Goal: Task Accomplishment & Management: Manage account settings

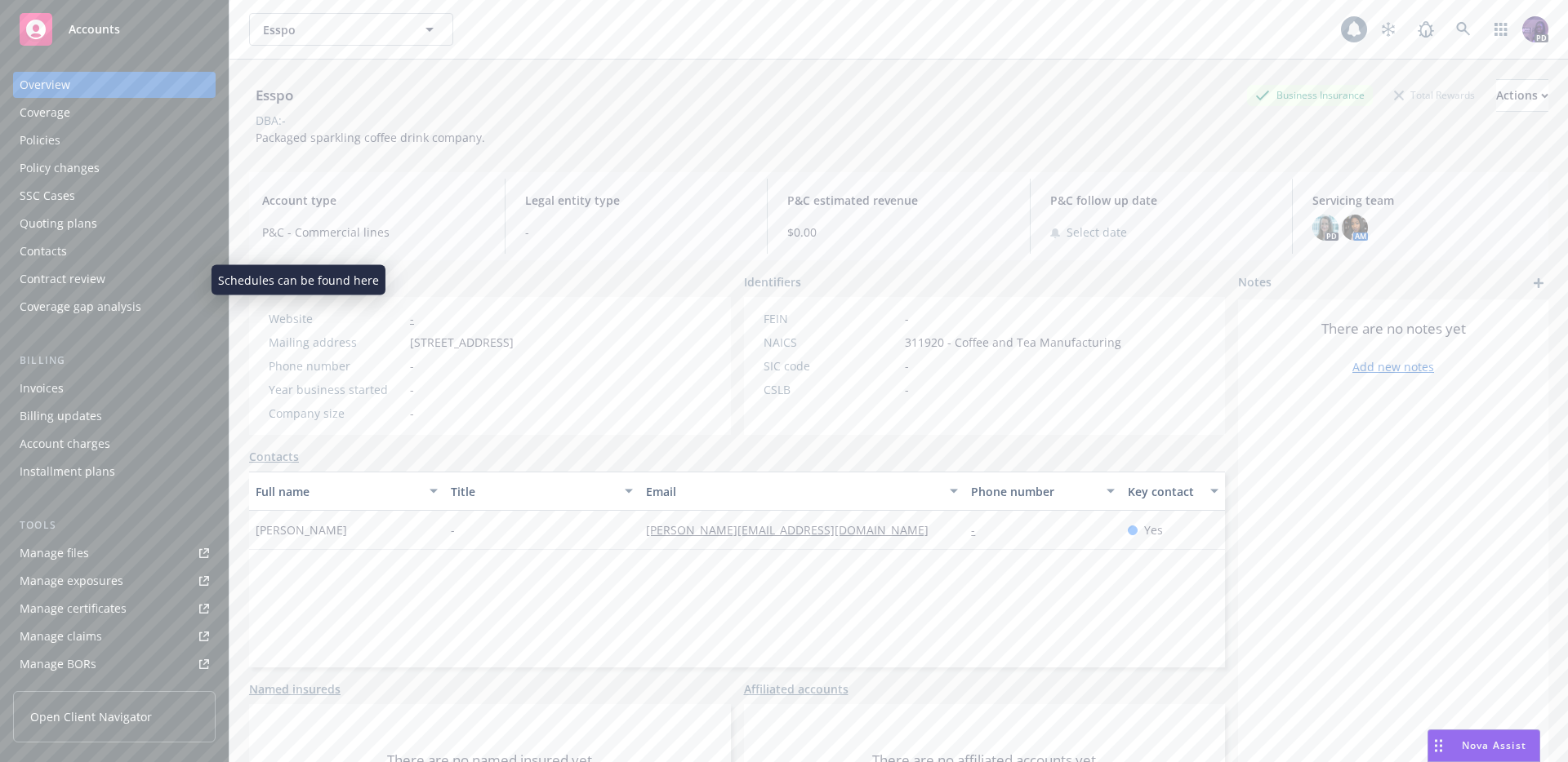
scroll to position [302, 0]
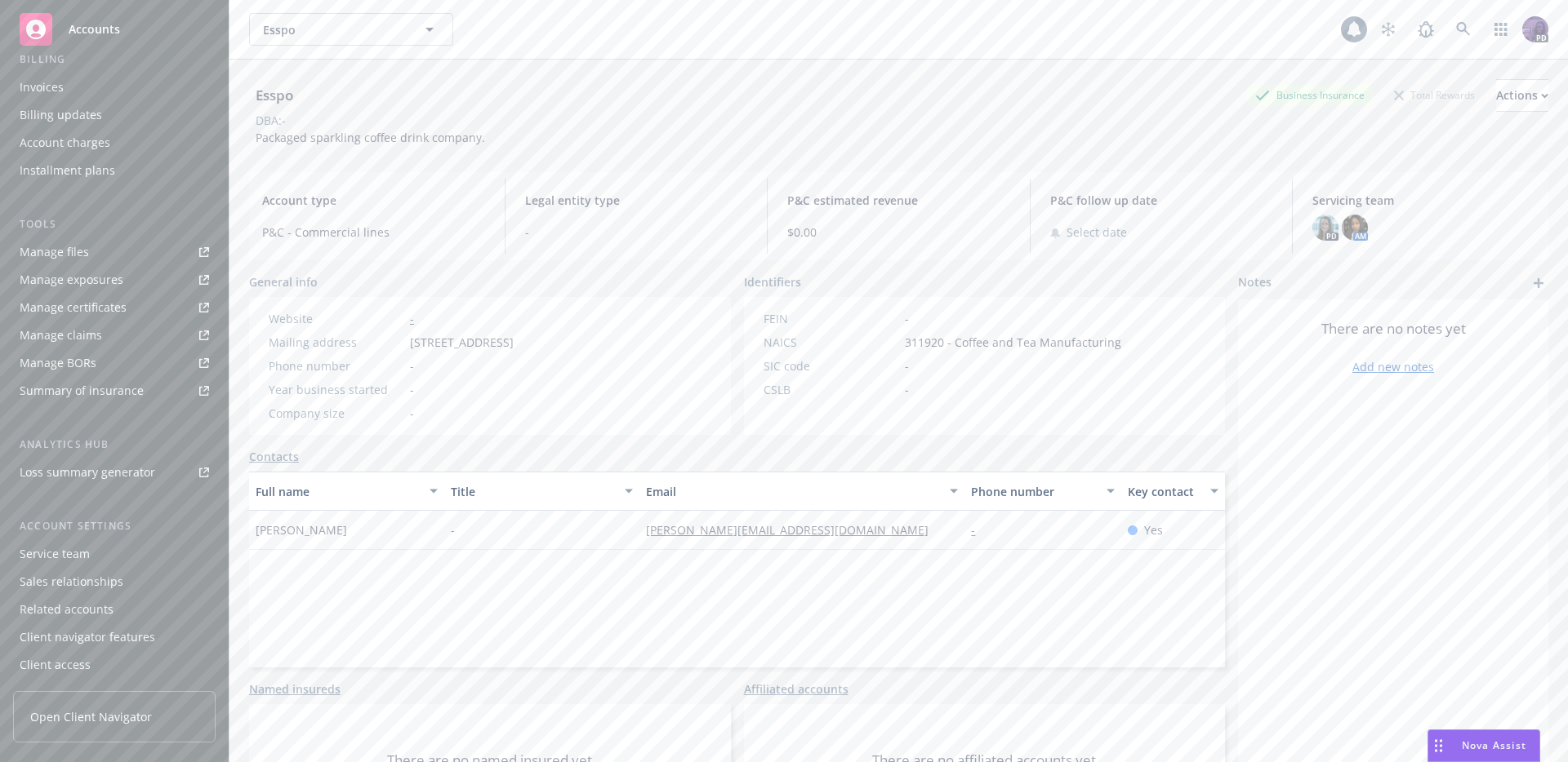
click at [566, 20] on div "Esspo Esspo" at bounding box center [794, 29] width 1091 height 33
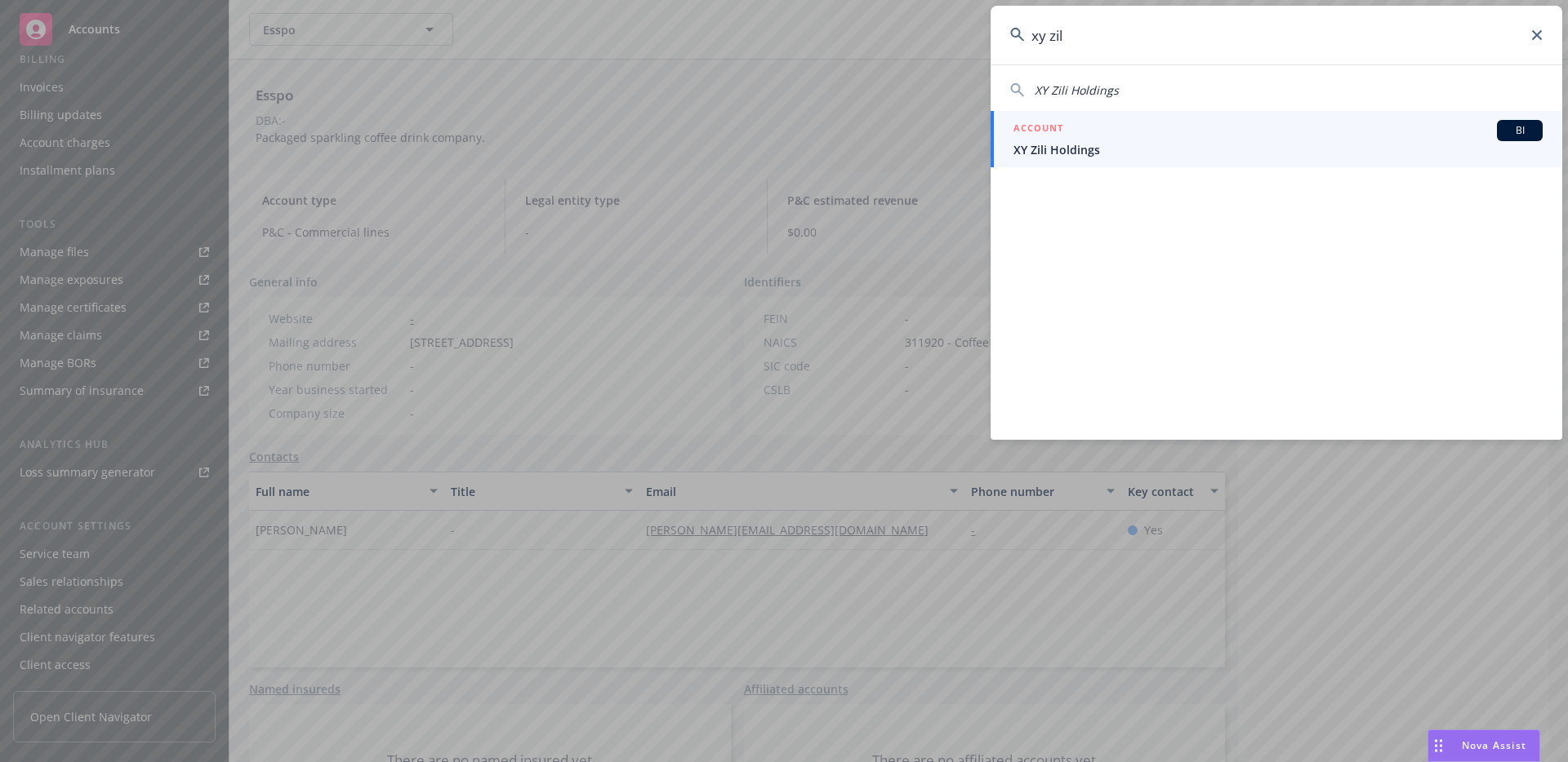
type input "xy zil"
click at [1043, 129] on h5 "ACCOUNT" at bounding box center [1037, 130] width 50 height 20
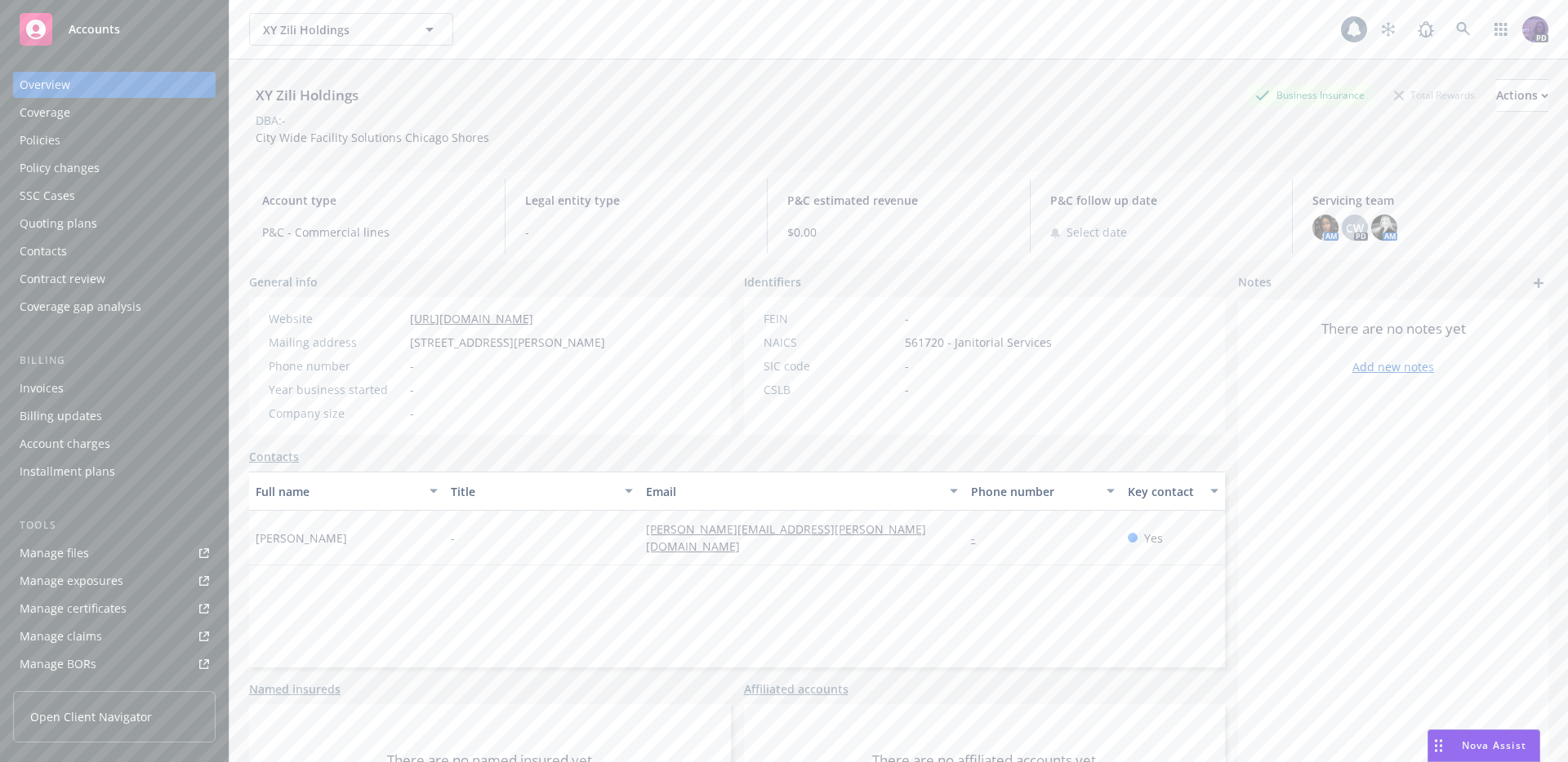
click at [79, 141] on div "Policies" at bounding box center [114, 141] width 189 height 26
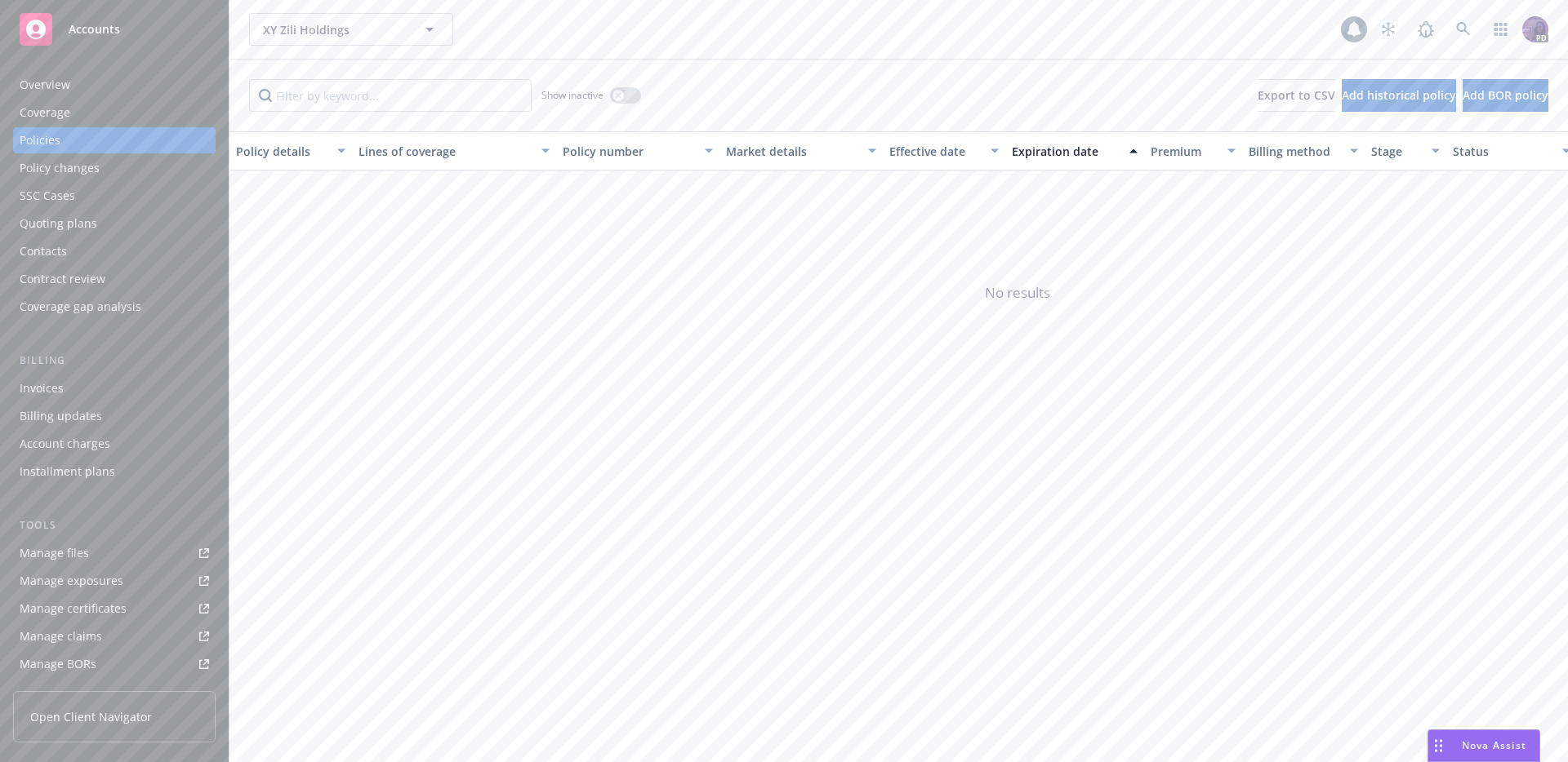
click at [154, 92] on div "Overview" at bounding box center [114, 85] width 189 height 26
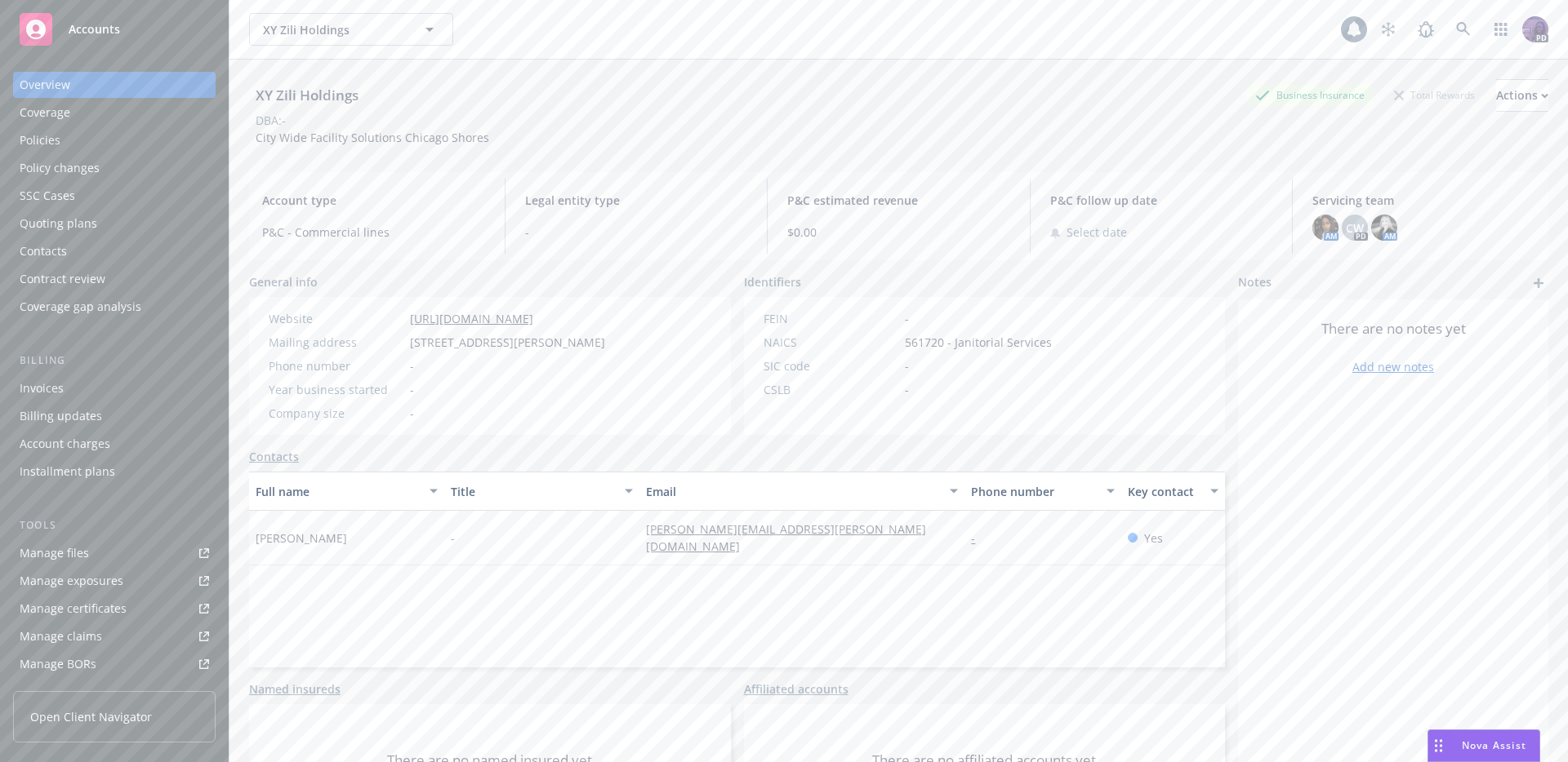
click at [1379, 360] on link "Add new notes" at bounding box center [1393, 367] width 81 height 17
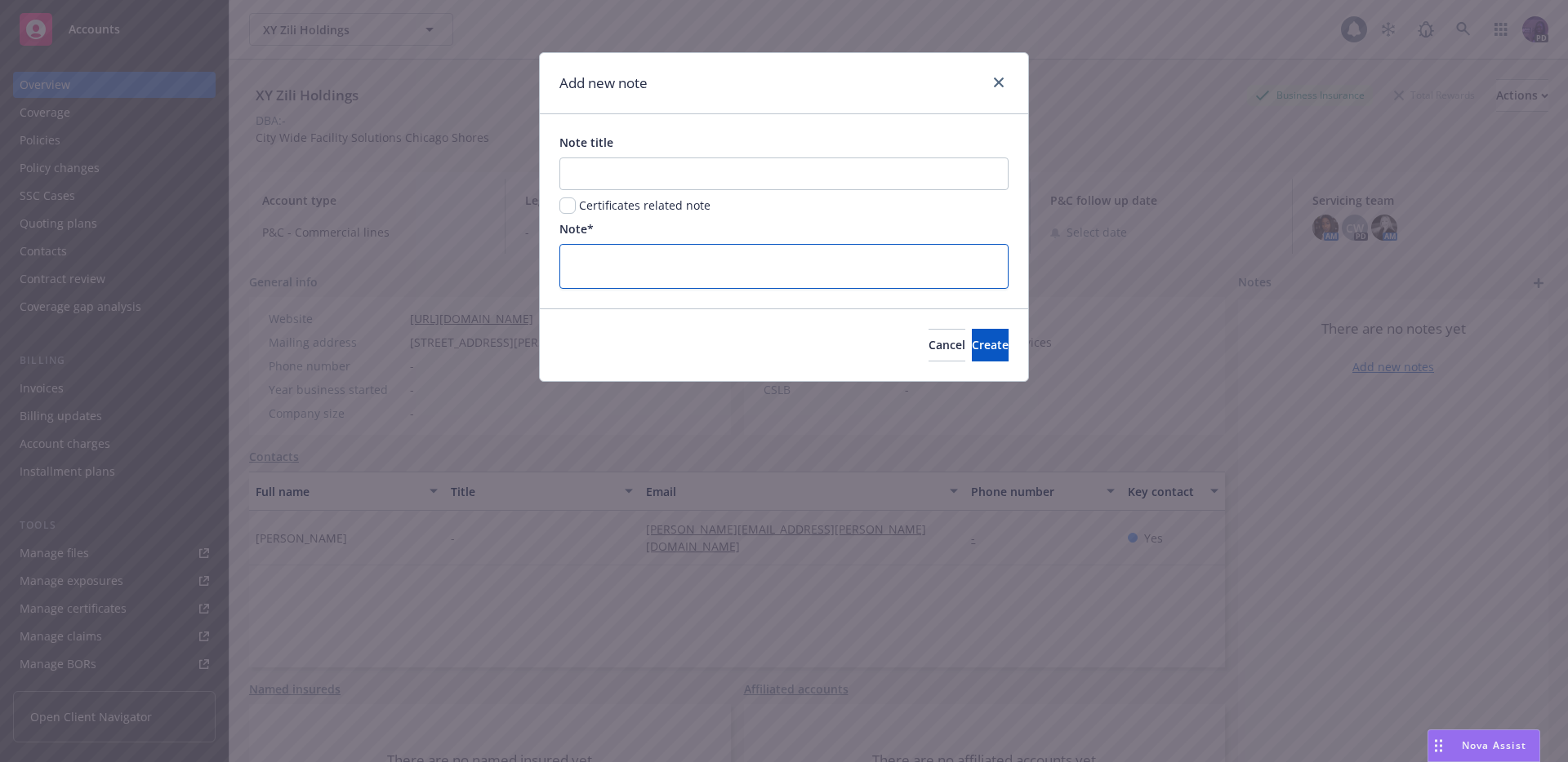
click at [798, 266] on textarea at bounding box center [783, 266] width 449 height 44
click at [726, 169] on input "Note title" at bounding box center [783, 174] width 449 height 33
type input "Operations"
click at [690, 230] on div "Note*" at bounding box center [783, 229] width 449 height 17
click at [684, 241] on div "Note*" at bounding box center [783, 254] width 449 height 69
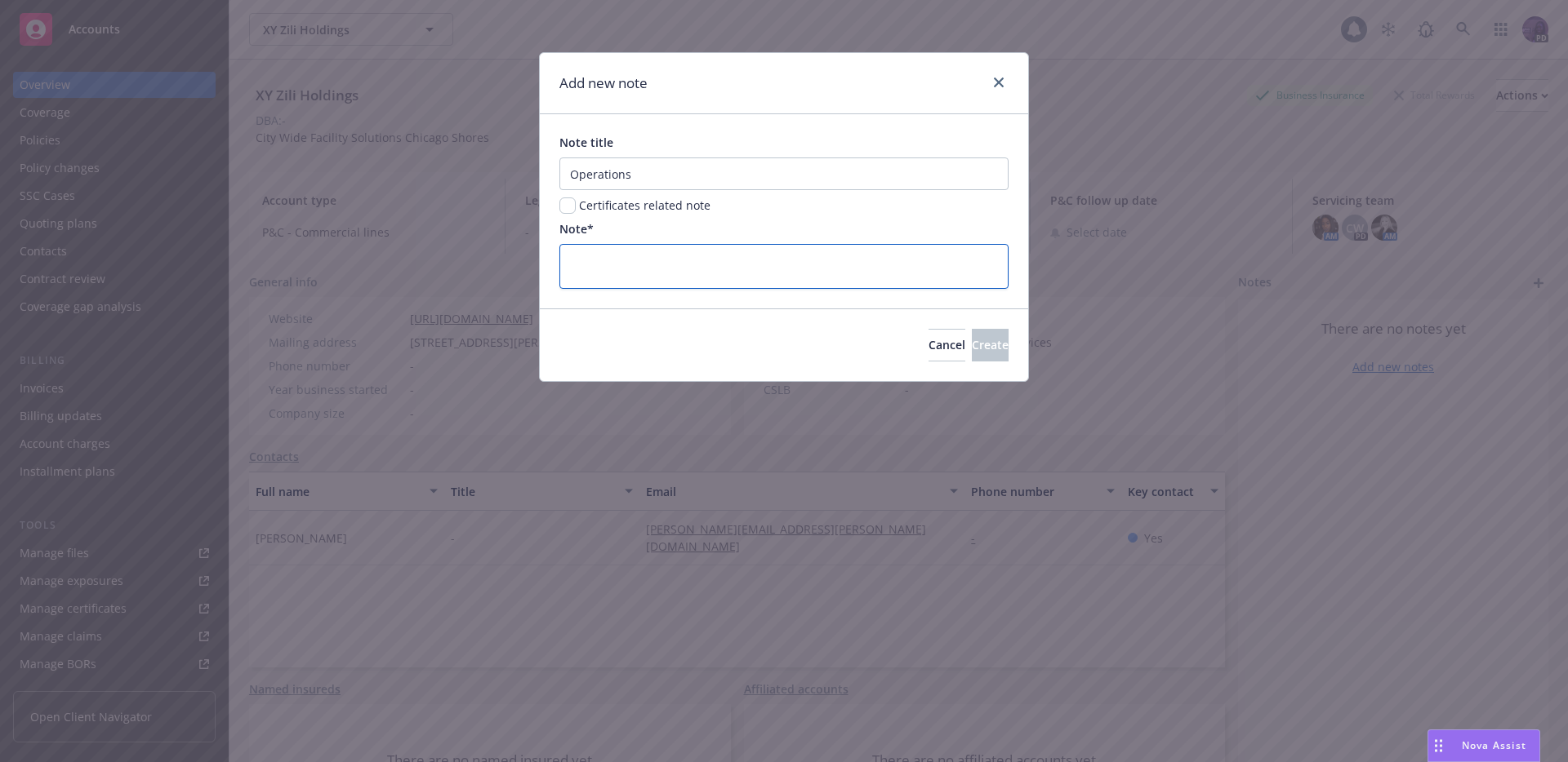
click at [669, 262] on textarea at bounding box center [783, 266] width 449 height 44
paste textarea ". Client Contracts (Revenue Inflow) City Wide Sales Executives' sign service ag…"
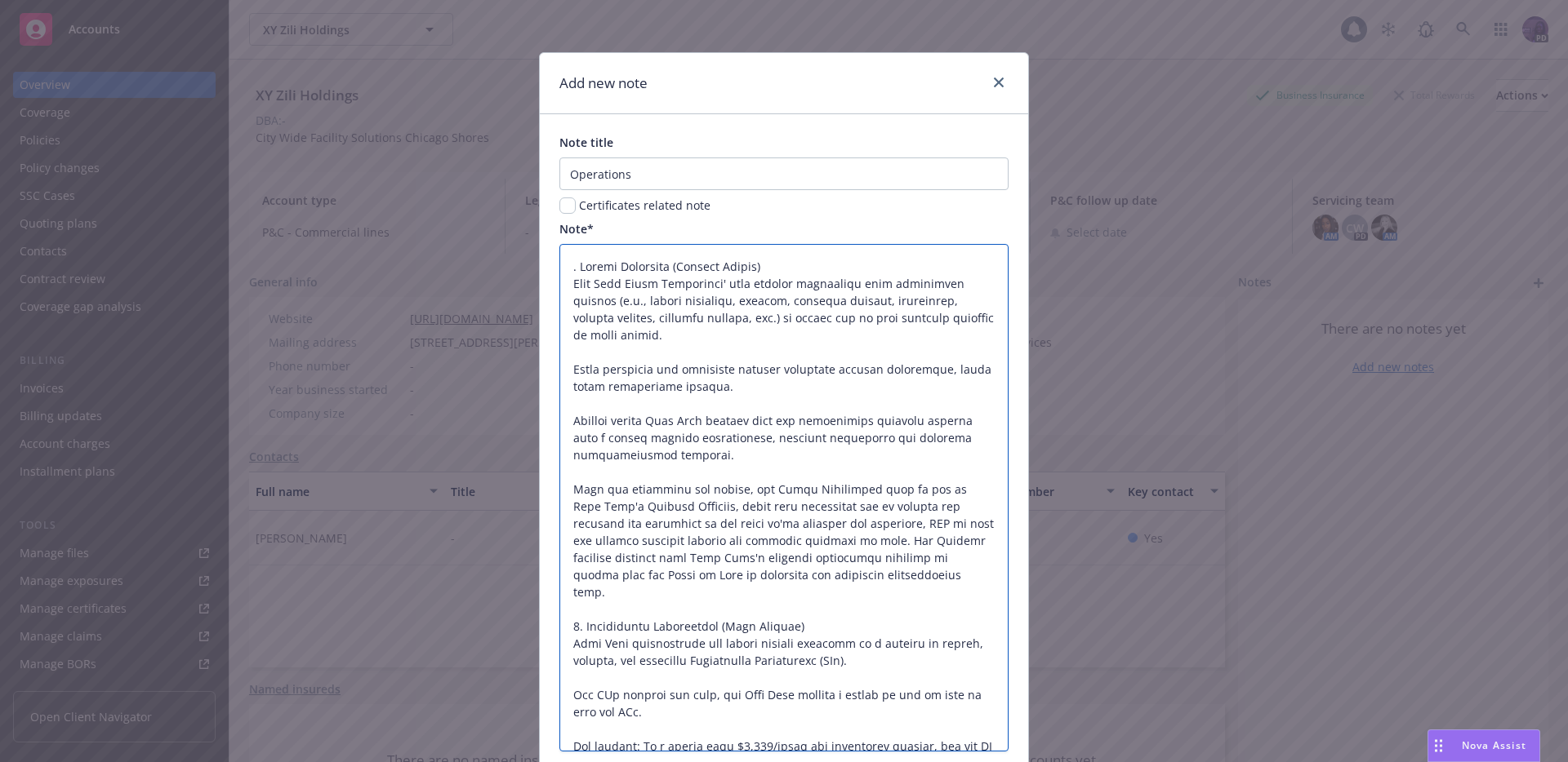
type textarea "x"
type textarea ". Client Contracts (Revenue Inflow) City Wide Sales Executives' sign service ag…"
click at [577, 266] on textarea at bounding box center [783, 497] width 449 height 508
type textarea "x"
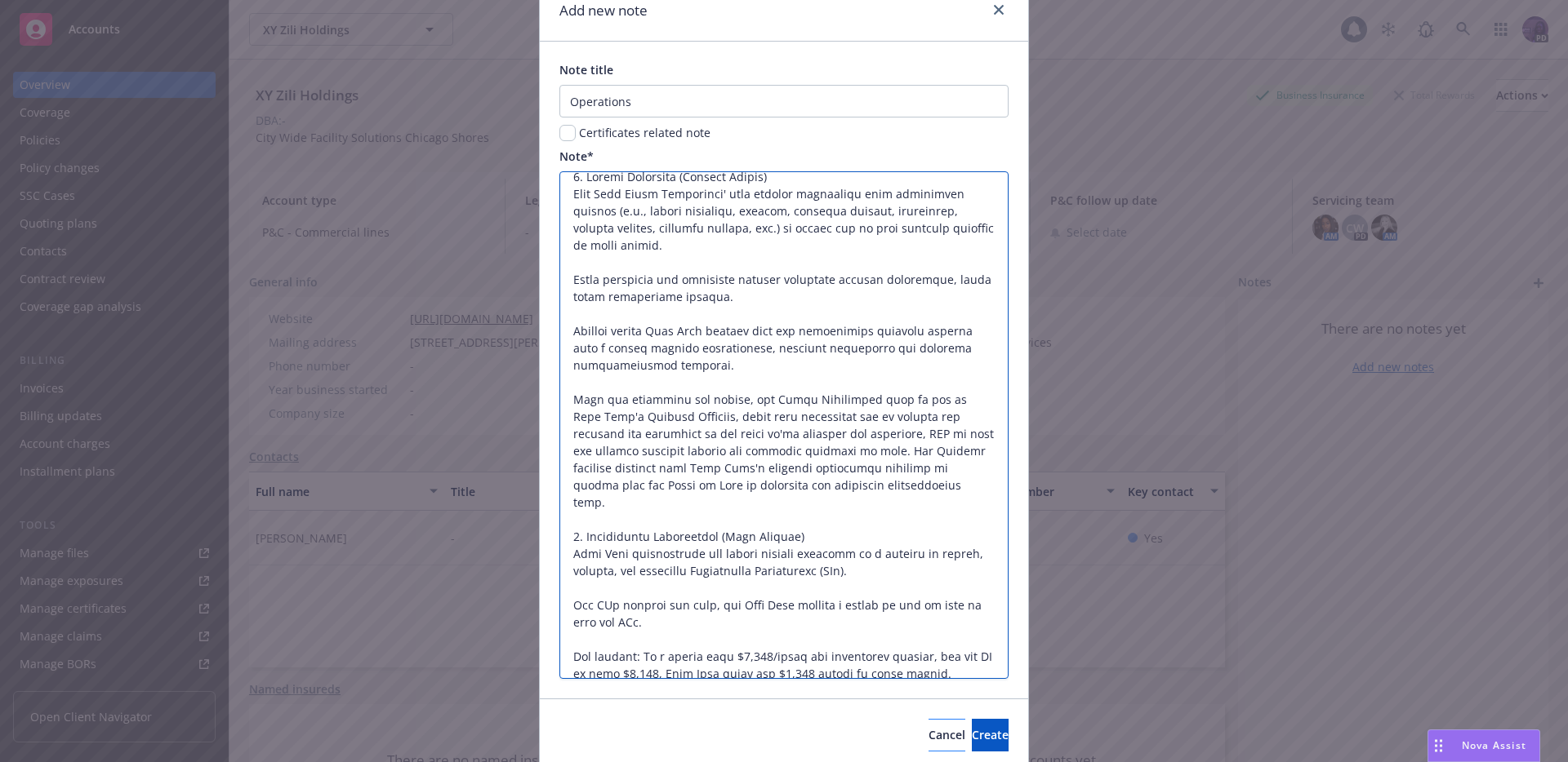
scroll to position [134, 0]
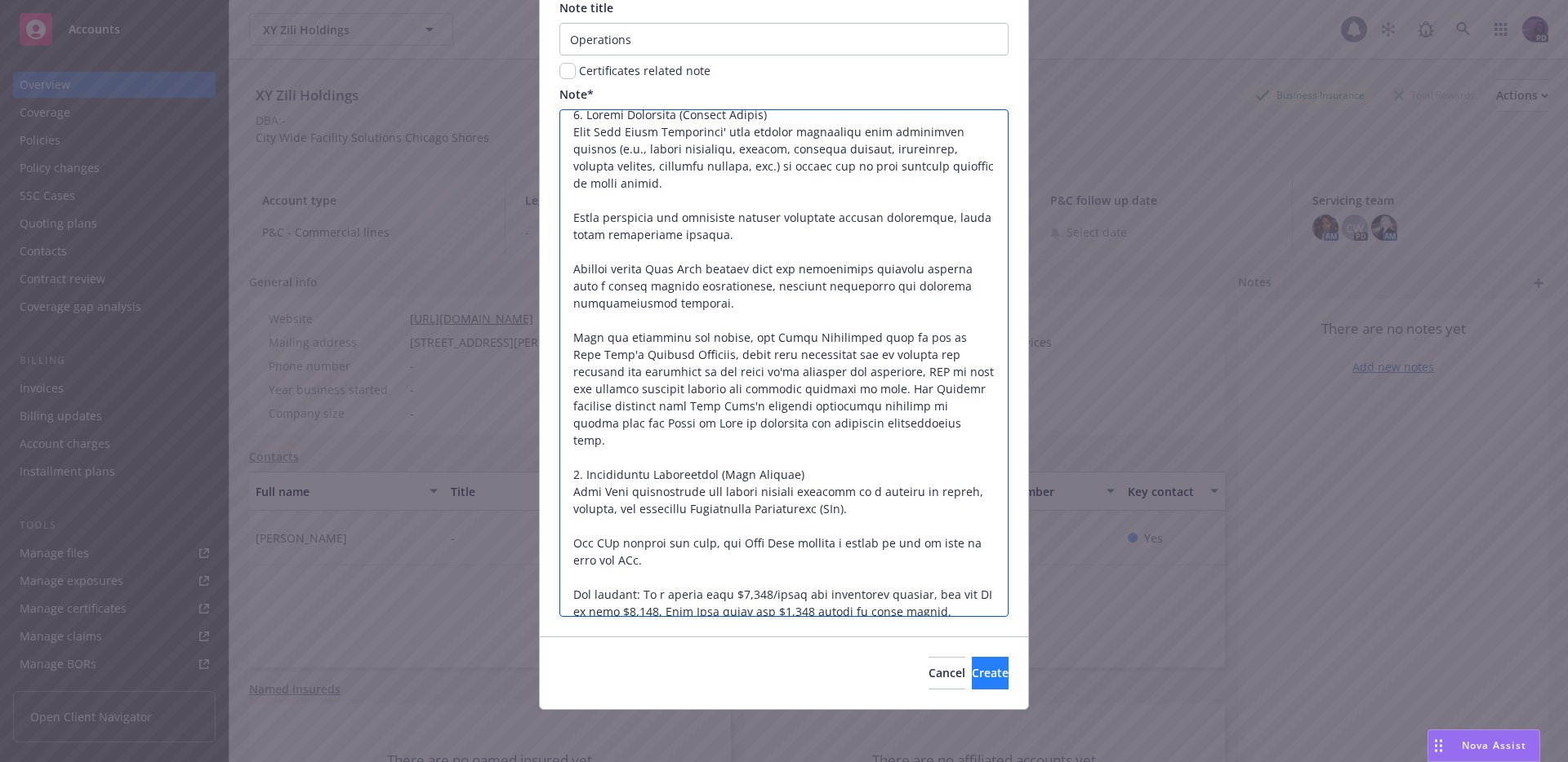
type textarea "1. Client Contracts (Revenue Inflow) City Wide Sales Executives' sign service a…"
click at [971, 682] on button "Create" at bounding box center [989, 673] width 37 height 33
type textarea "x"
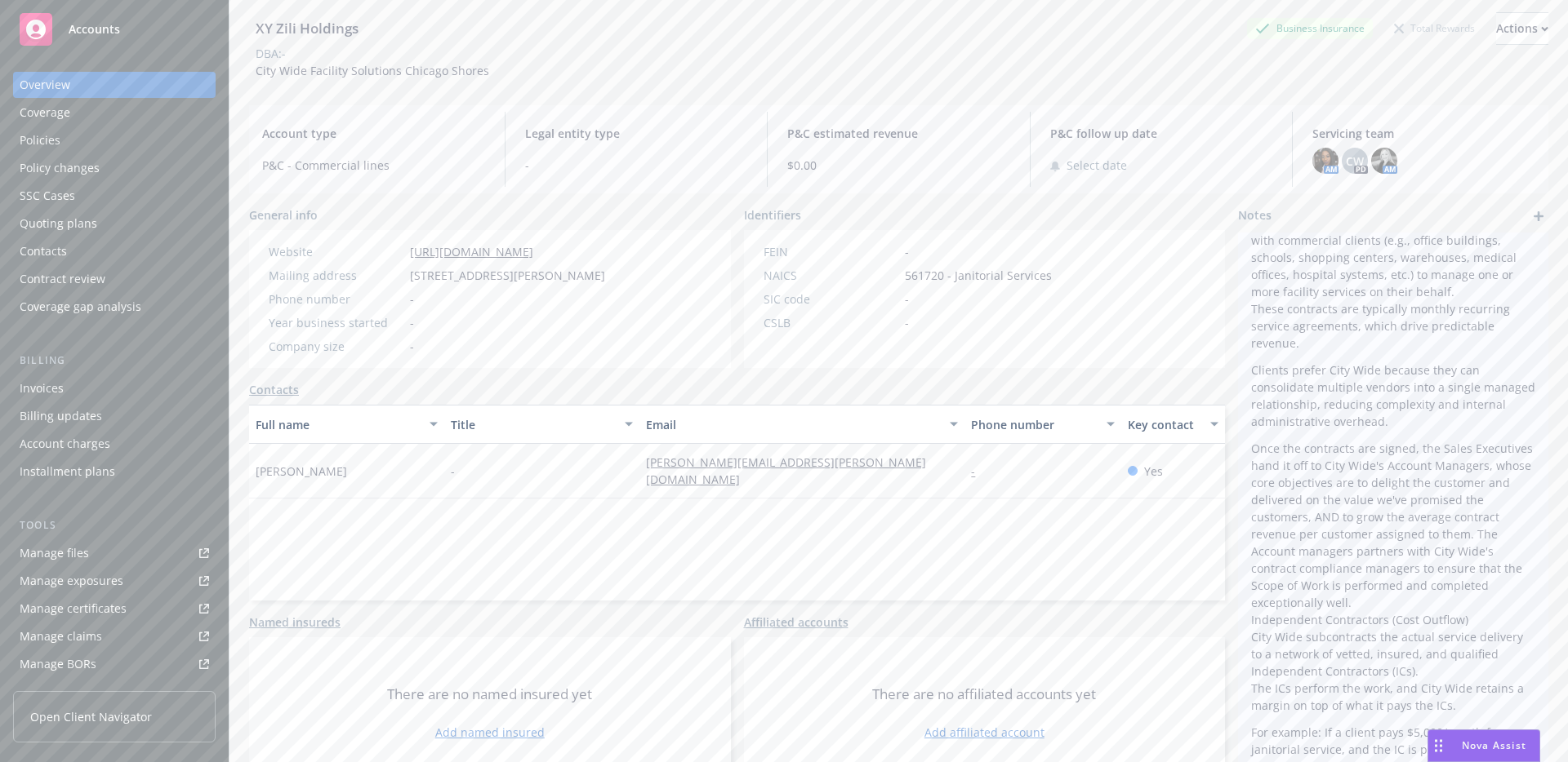
scroll to position [93, 0]
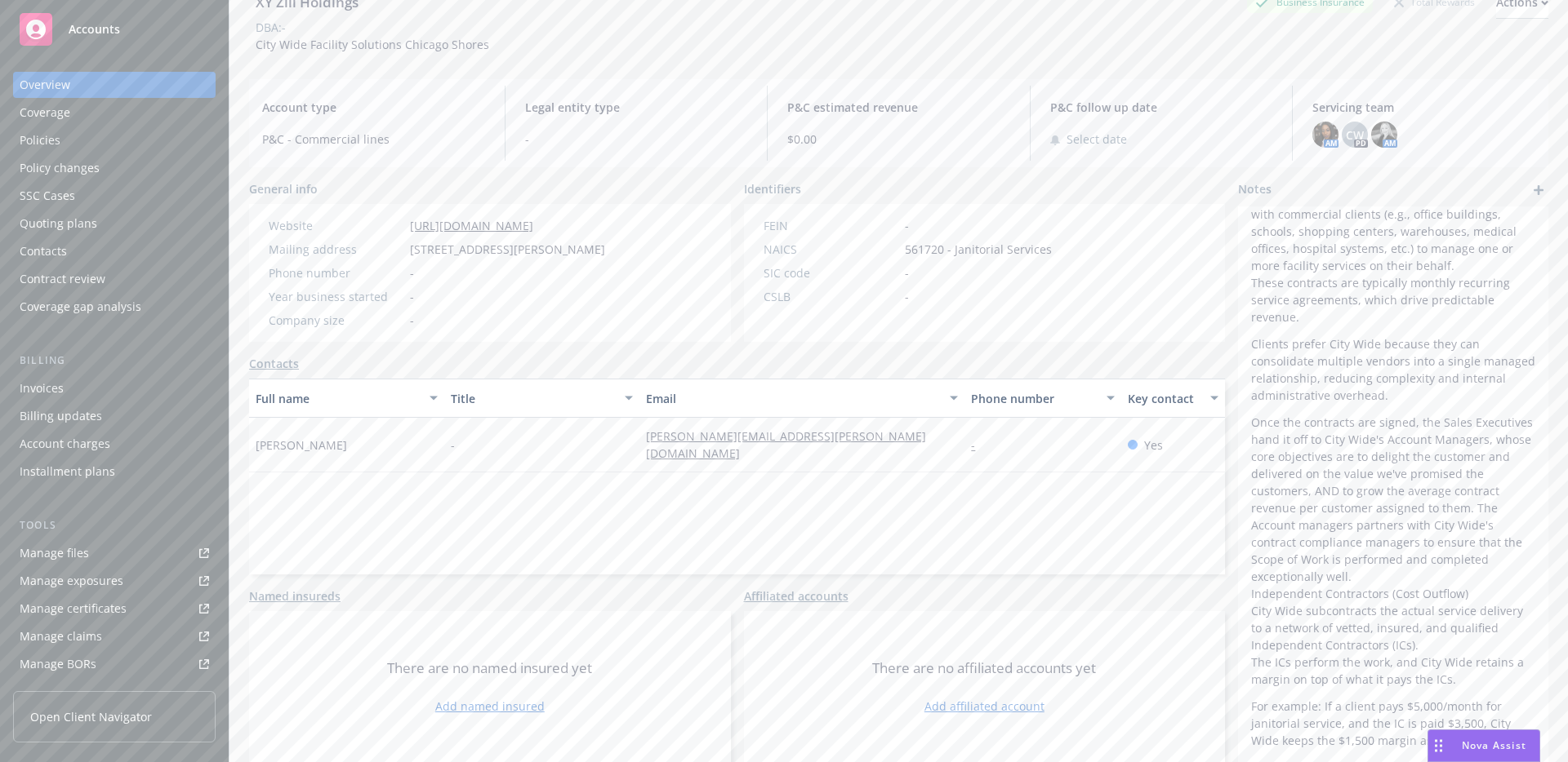
click at [578, 216] on div "Website https://gocitywide.com Mailing address 700 Cooper Court, Schaumburg, IL…" at bounding box center [436, 273] width 375 height 138
drag, startPoint x: 569, startPoint y: 223, endPoint x: 410, endPoint y: 224, distance: 159.0
click at [409, 224] on div "Website https://gocitywide.com" at bounding box center [437, 226] width 350 height 17
copy link "[URL][DOMAIN_NAME]"
click at [586, 15] on div "XY Zili Holdings Business Insurance Total Rewards Actions" at bounding box center [898, 2] width 1299 height 33
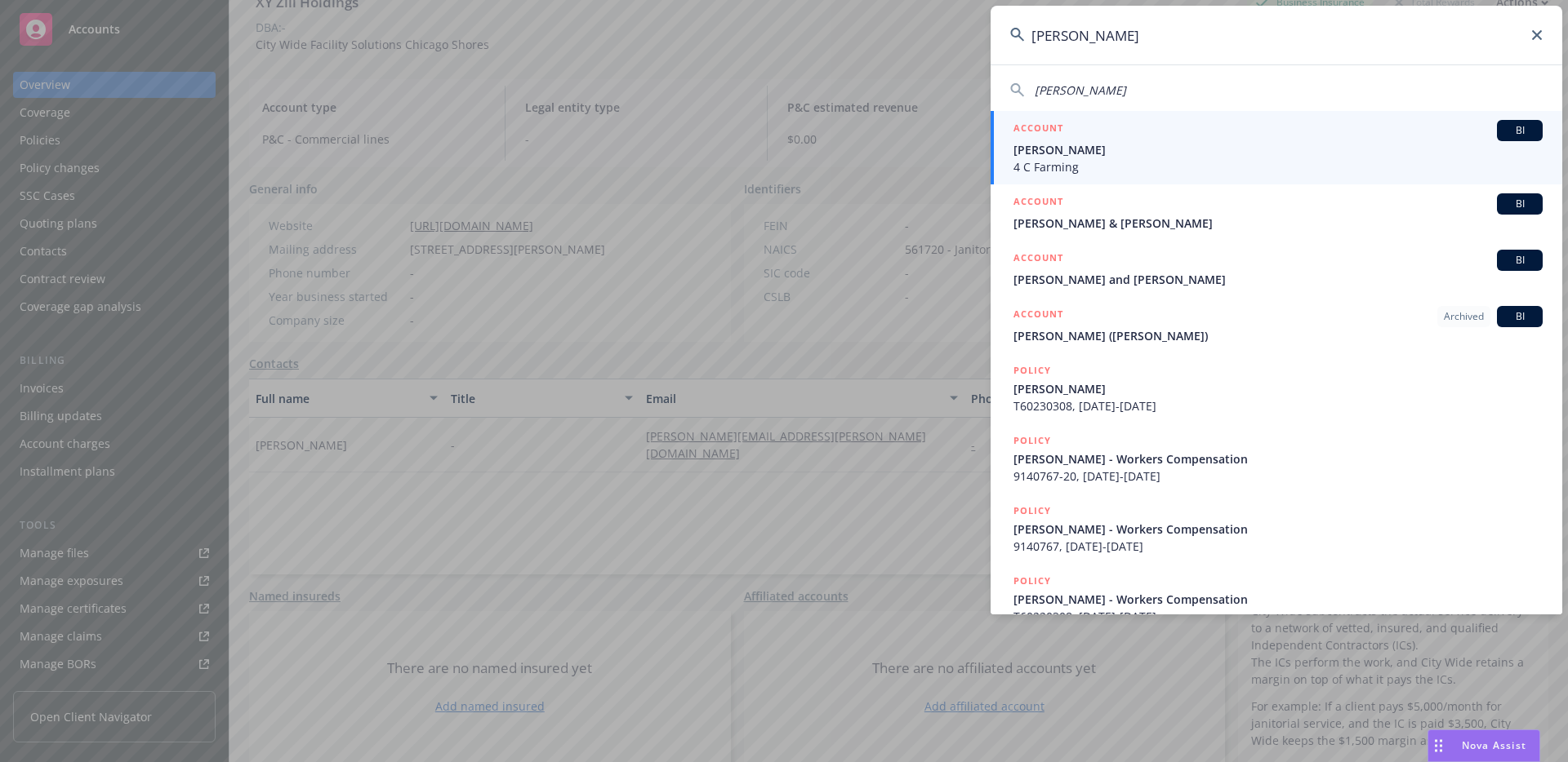
type input "chase danie"
click at [1138, 165] on span "4 C Farming" at bounding box center [1277, 166] width 529 height 17
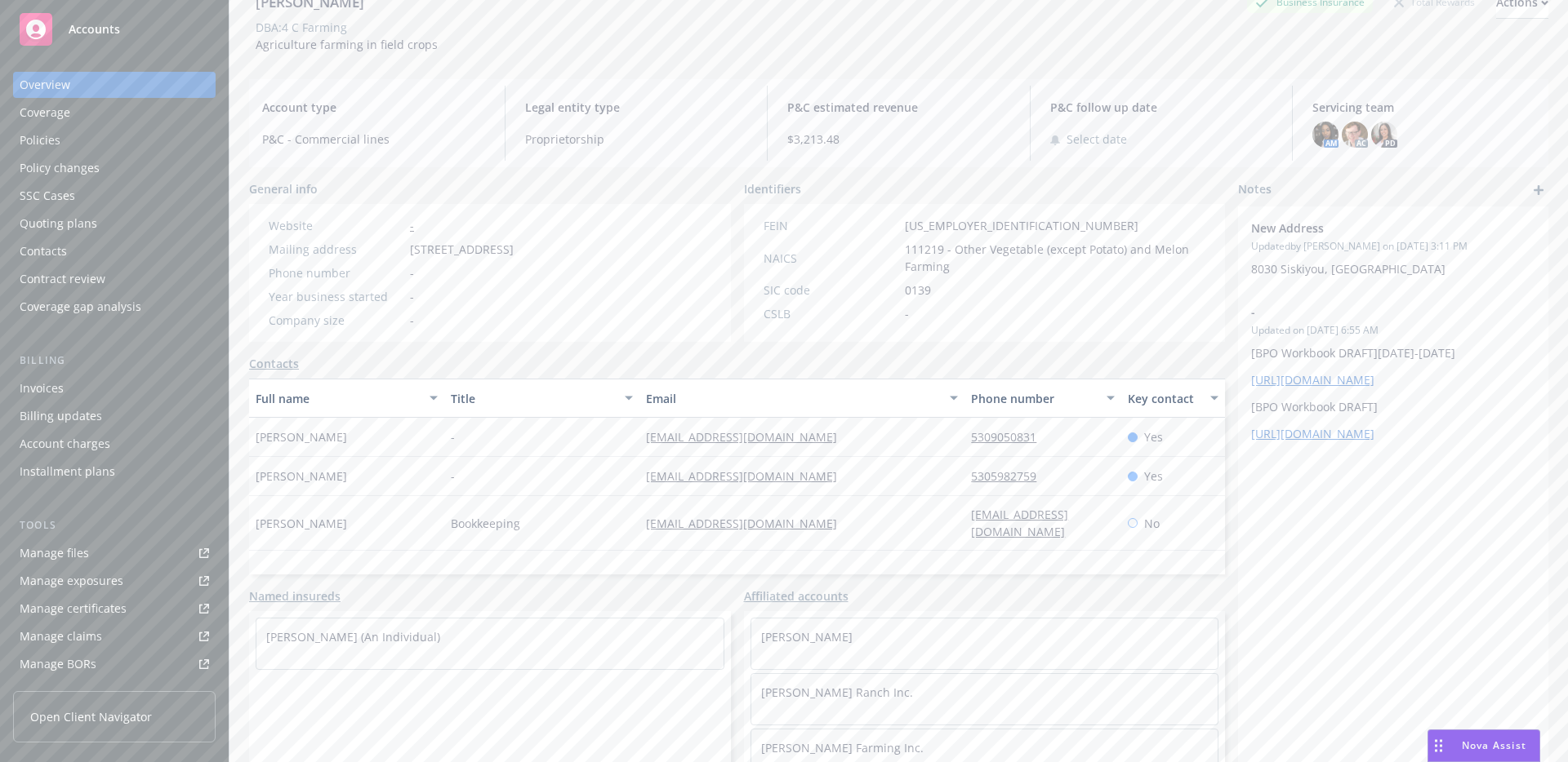
click at [105, 216] on div "Quoting plans" at bounding box center [114, 224] width 189 height 26
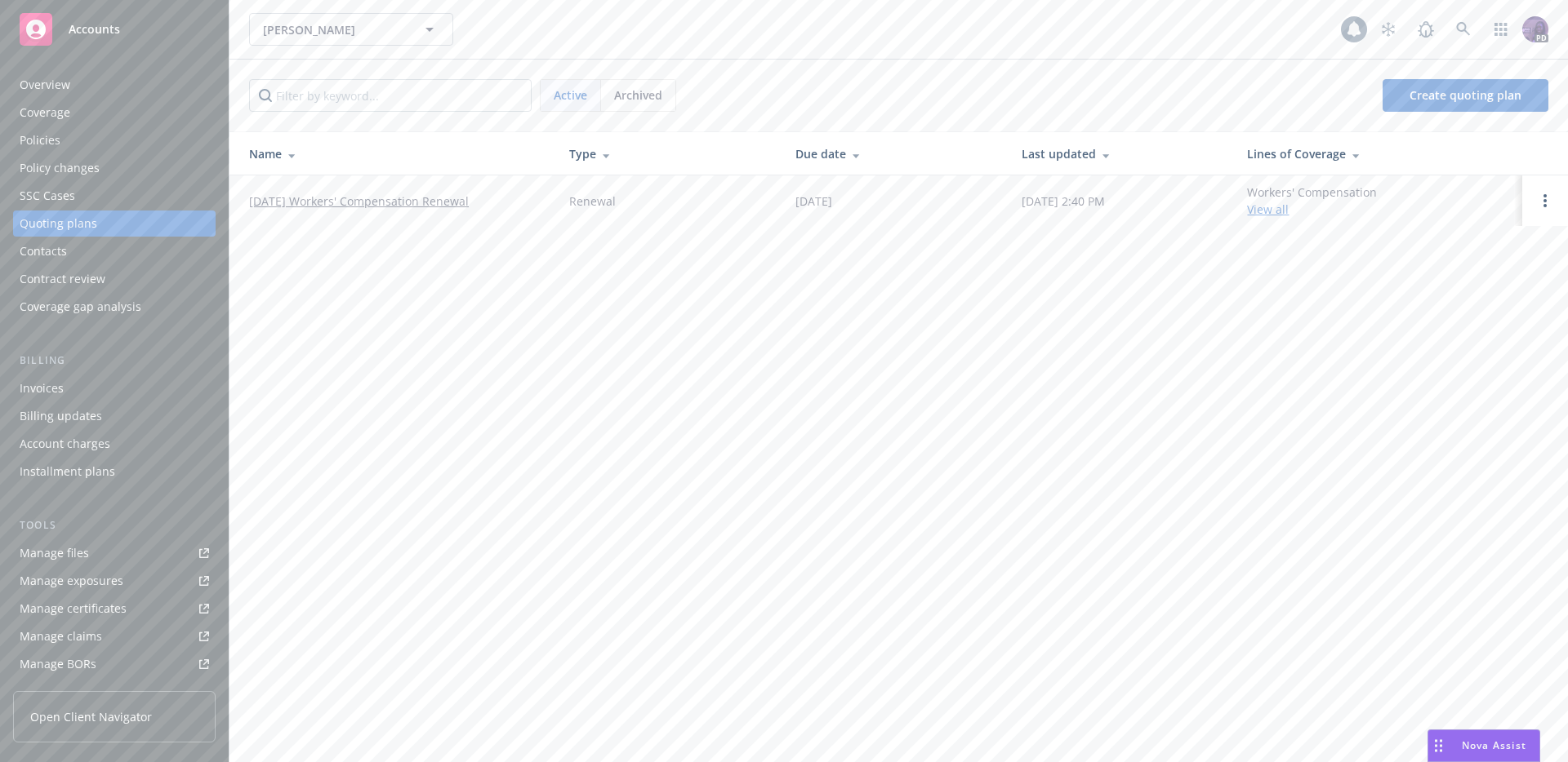
click at [411, 206] on link "[DATE] Workers' Compensation Renewal" at bounding box center [358, 201] width 219 height 17
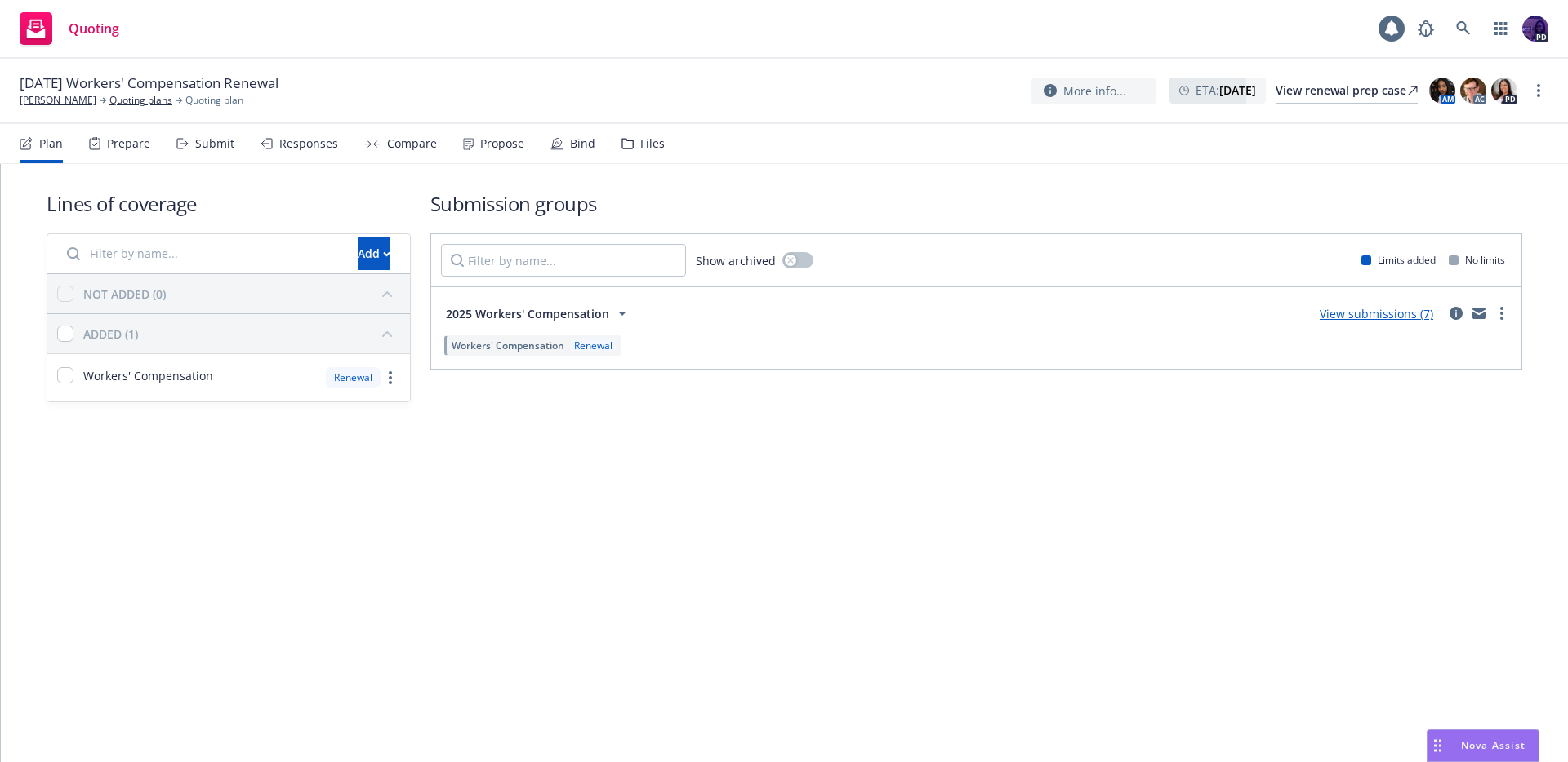
click at [1406, 311] on link "View submissions (7)" at bounding box center [1376, 314] width 113 height 15
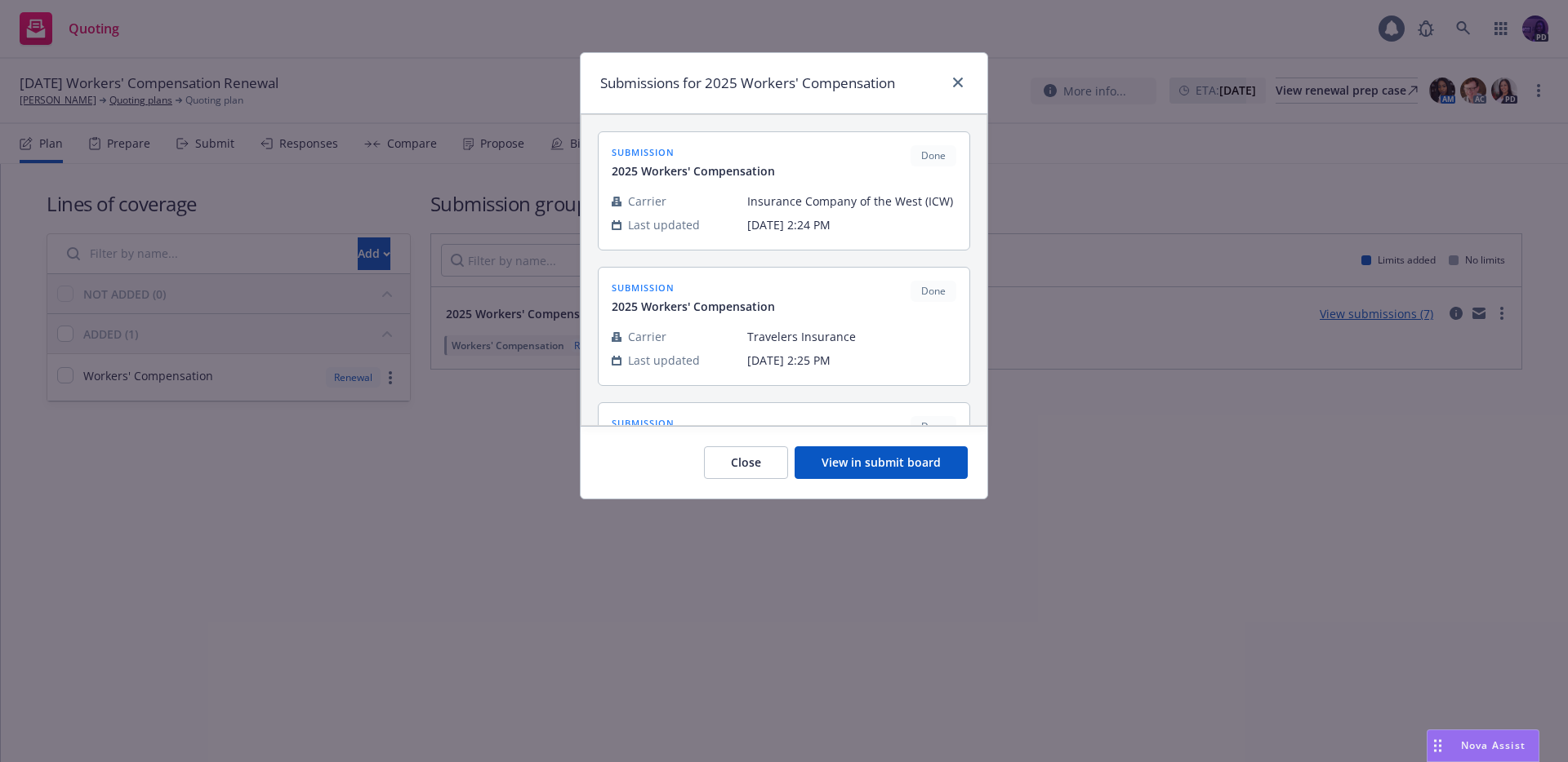
click at [887, 457] on button "View in submit board" at bounding box center [880, 462] width 173 height 33
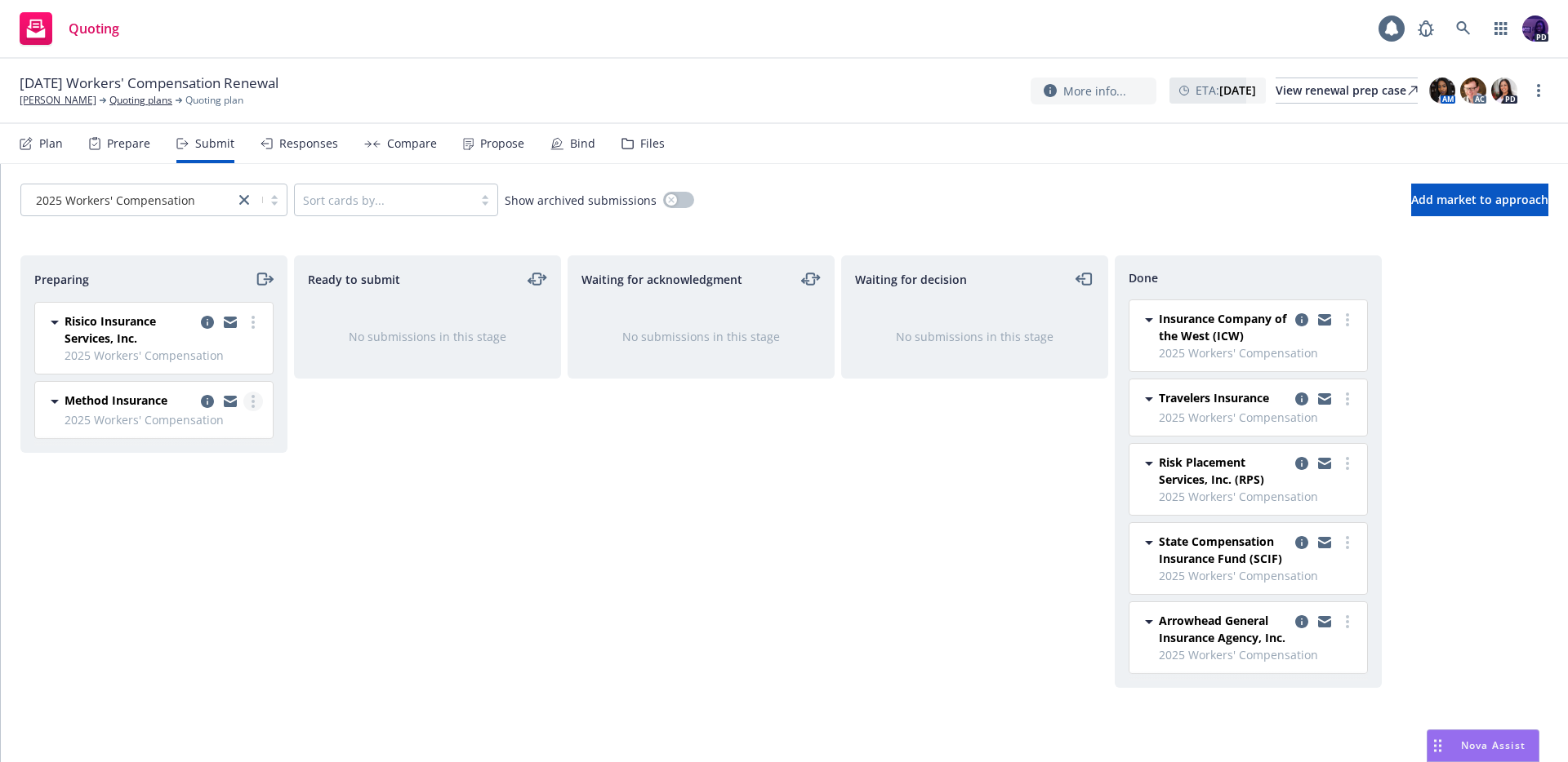
click at [256, 403] on link "more" at bounding box center [253, 401] width 20 height 20
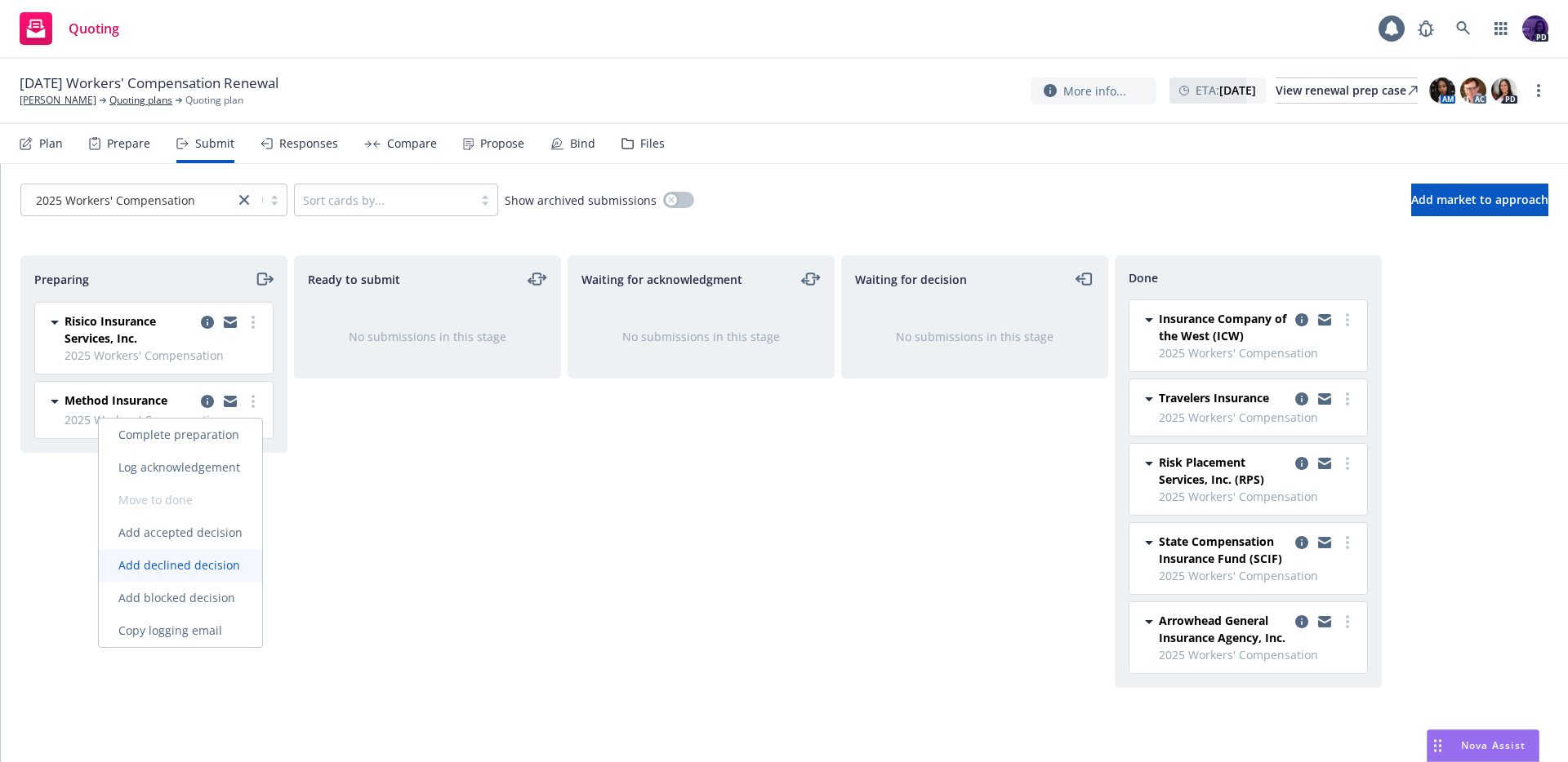
click at [176, 561] on span "Add declined decision" at bounding box center [179, 565] width 161 height 15
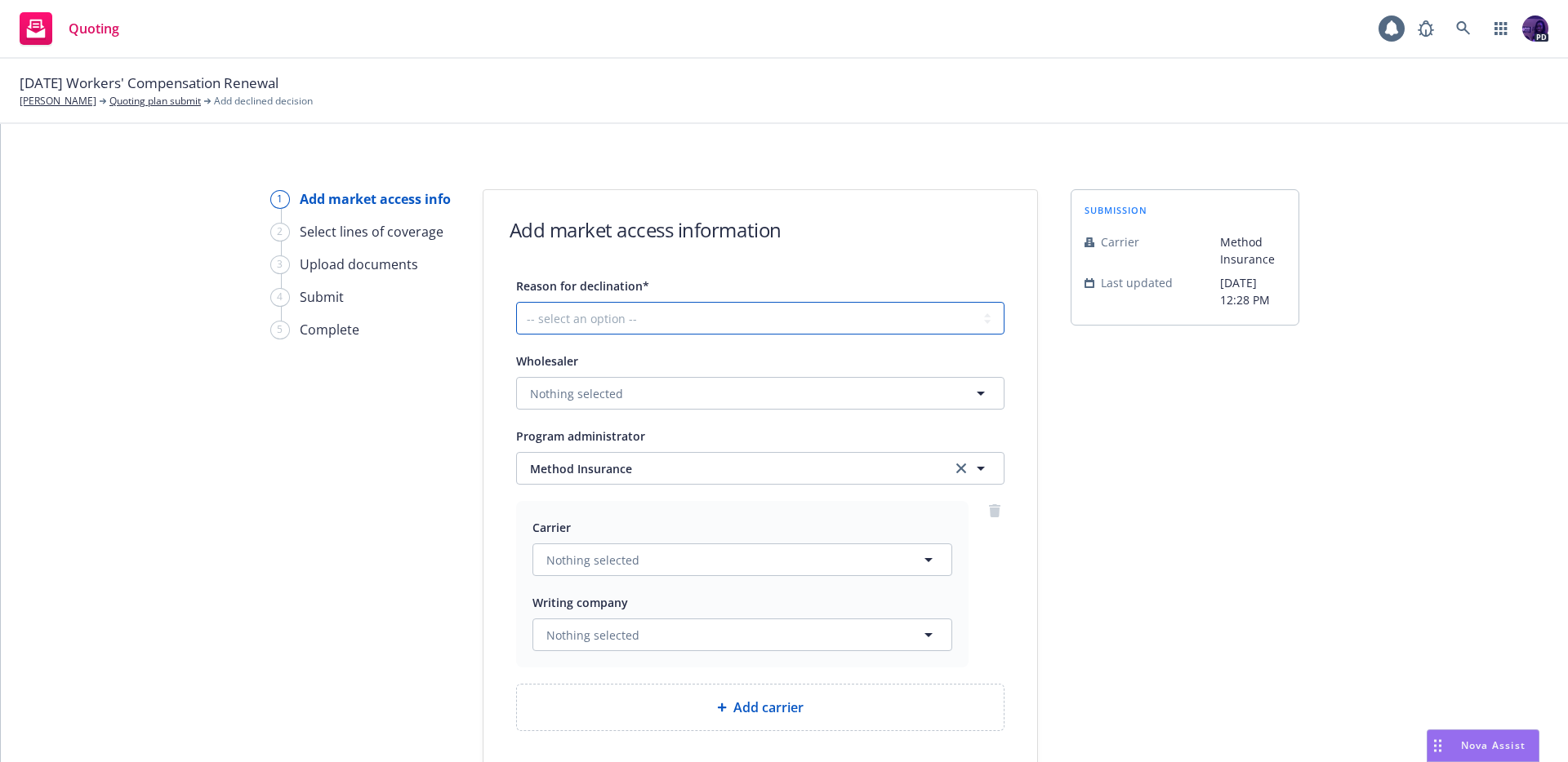
click at [679, 317] on select "-- select an option -- Cannot compete with other markets Carrier non-renewed Ca…" at bounding box center [760, 318] width 488 height 33
select select "DOES_NOT_FIT_UNDERWRITER_APPETITE"
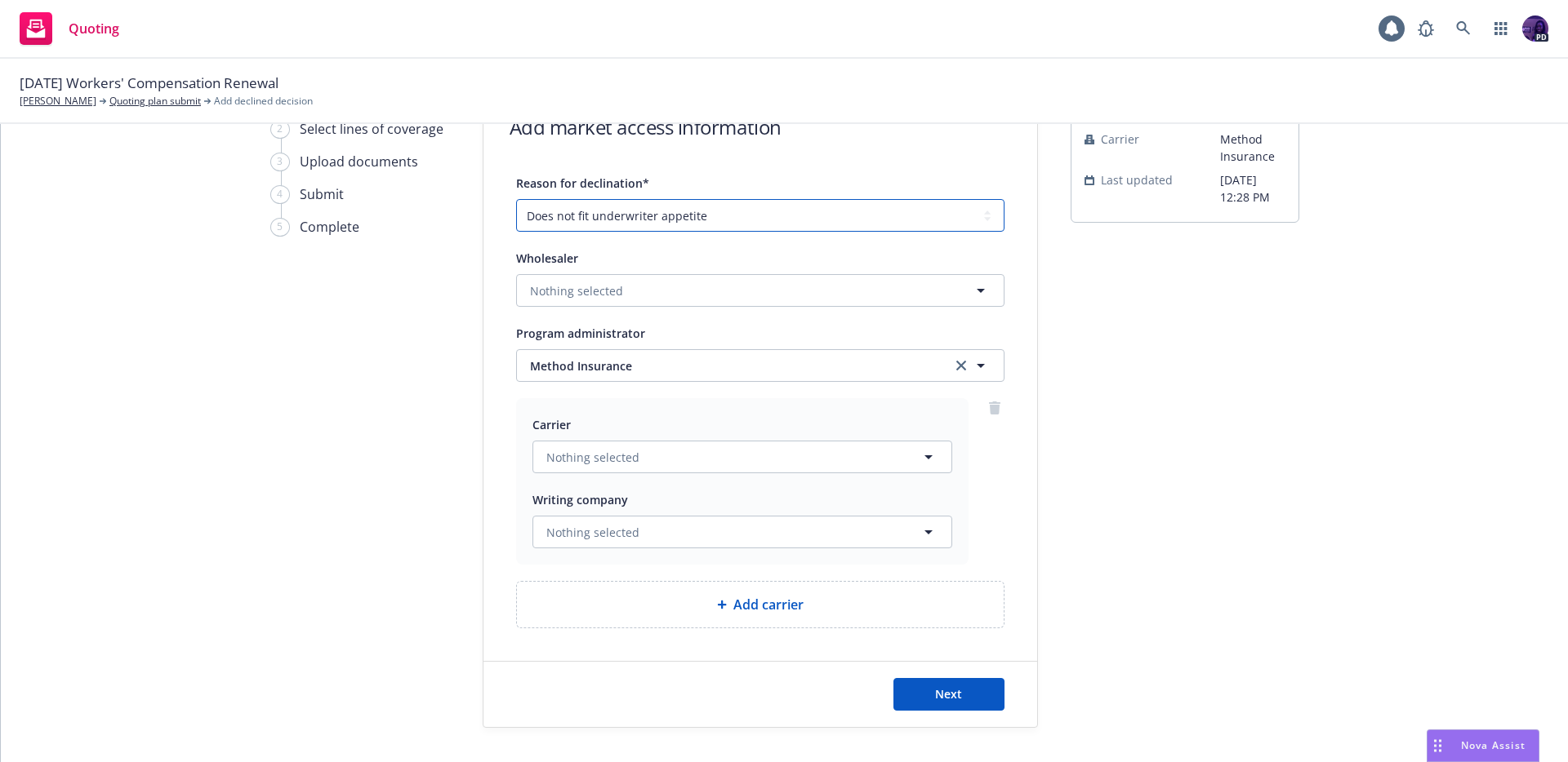
scroll to position [134, 0]
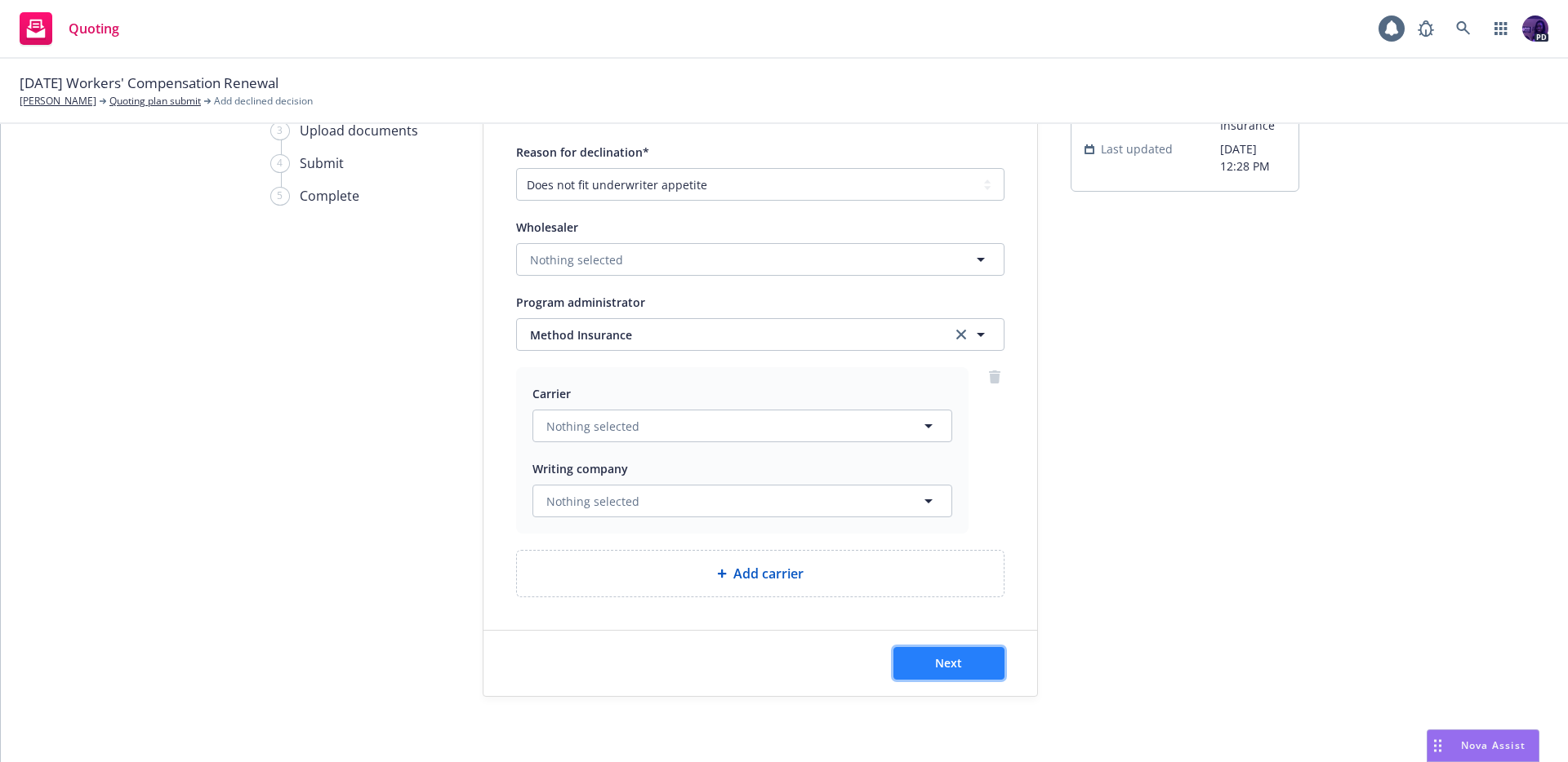
click at [977, 679] on button "Next" at bounding box center [949, 664] width 111 height 33
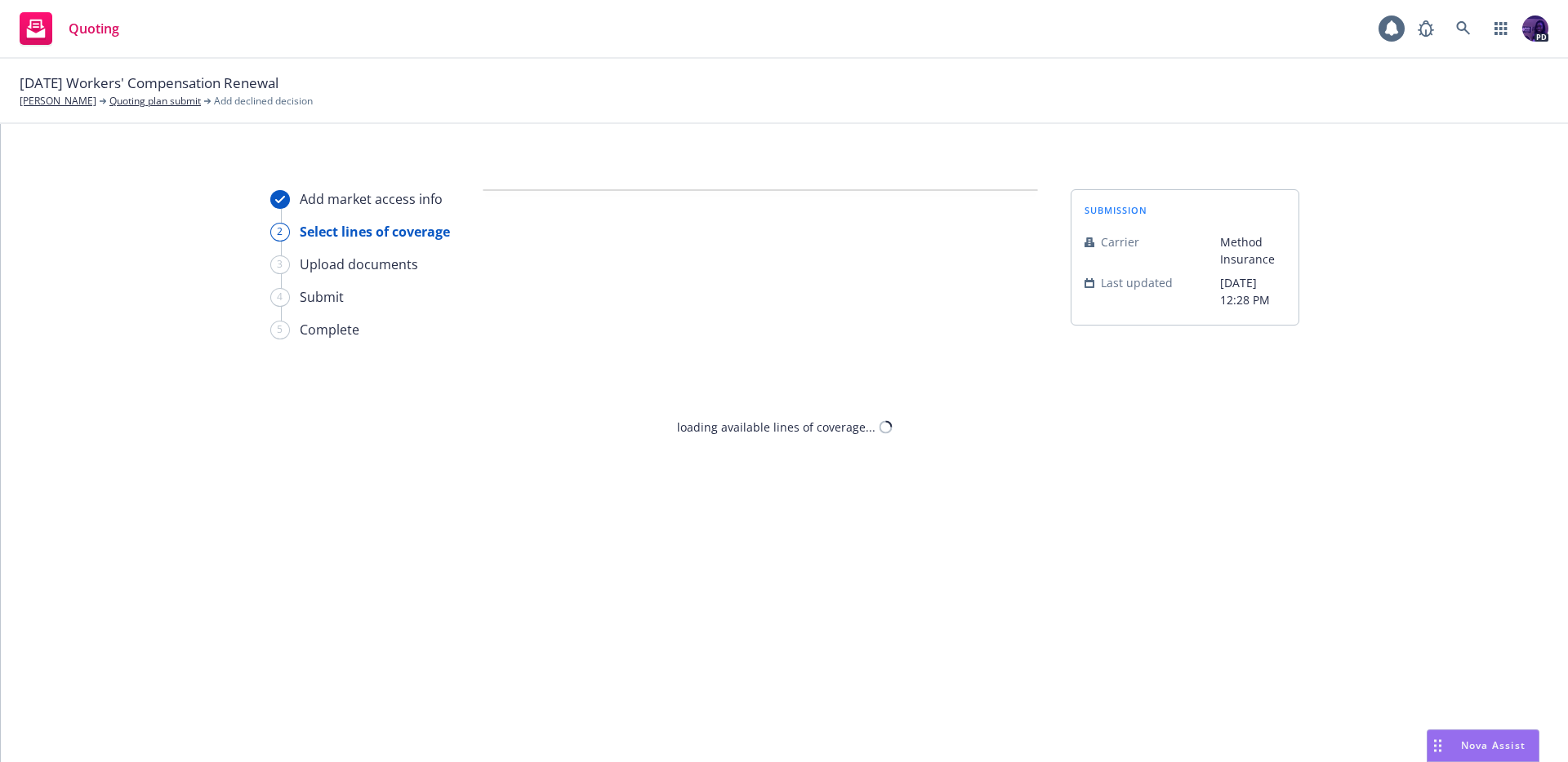
scroll to position [0, 0]
select select "DOES_NOT_FIT_UNDERWRITER_APPETITE"
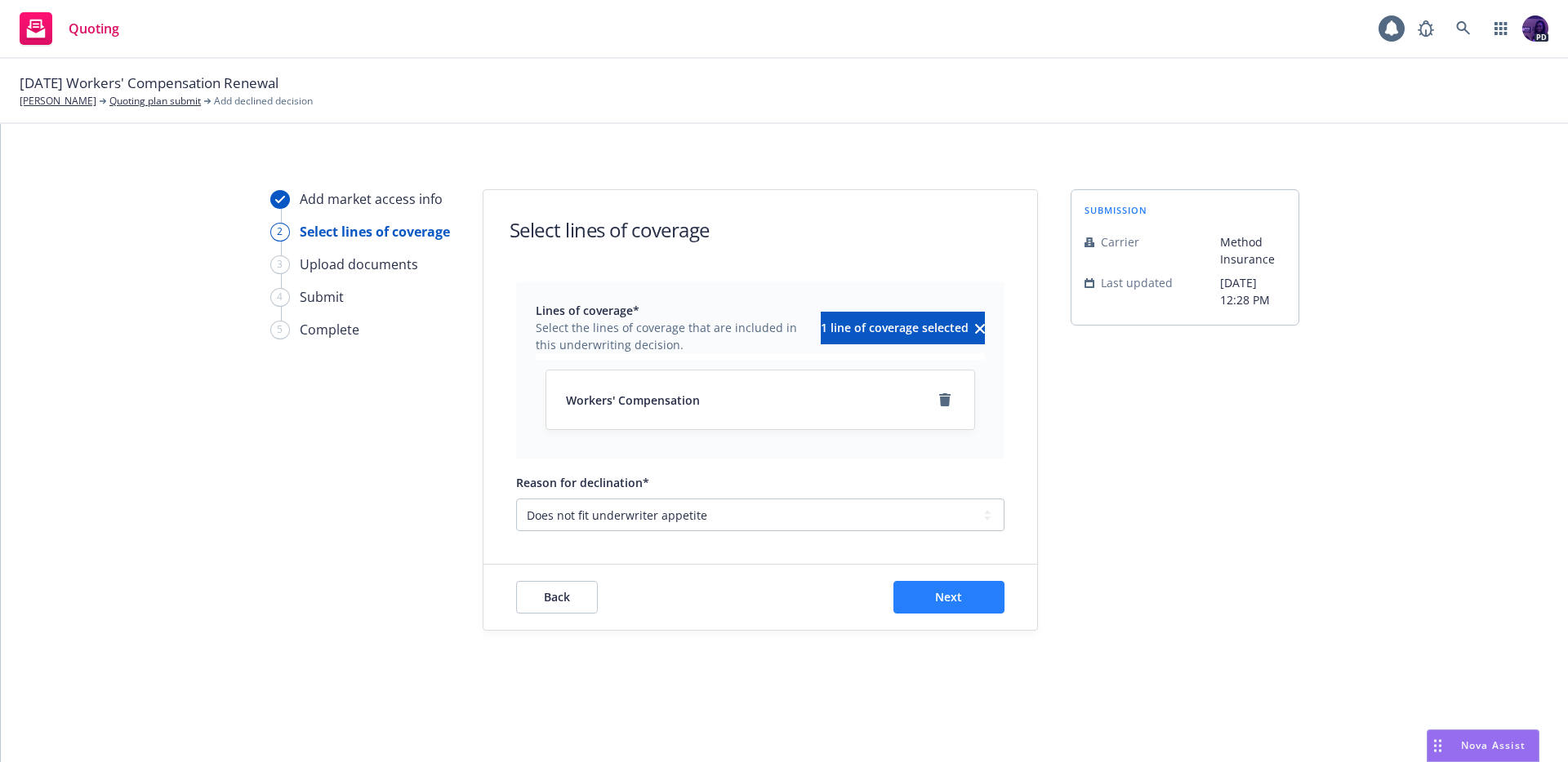
drag, startPoint x: 915, startPoint y: 573, endPoint x: 920, endPoint y: 585, distance: 13.0
click at [915, 573] on div "Back Next" at bounding box center [759, 597] width 553 height 65
click at [920, 584] on button "Next" at bounding box center [949, 597] width 111 height 33
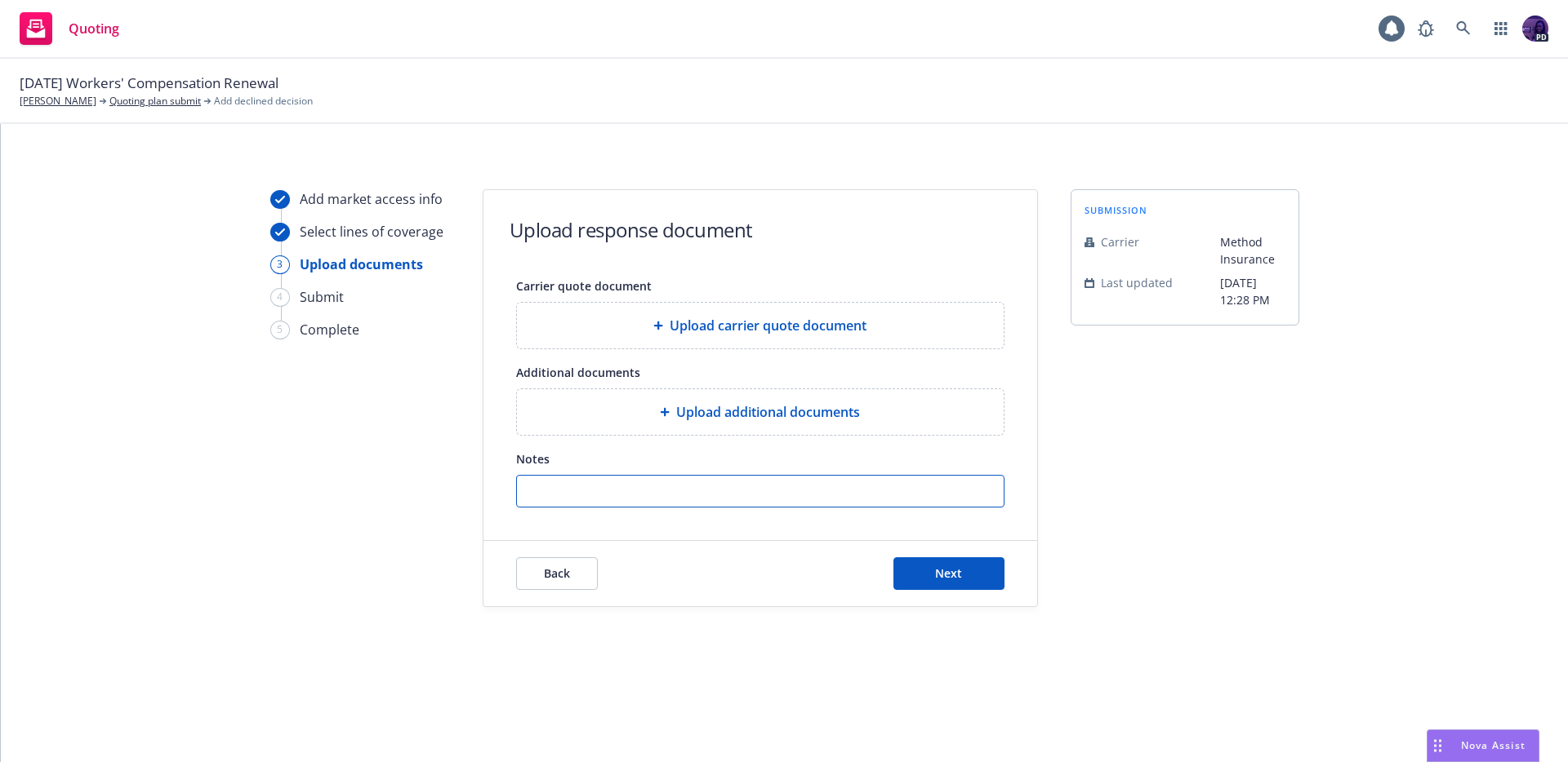
click at [779, 505] on input "Notes" at bounding box center [760, 491] width 487 height 31
click at [675, 493] on input "Notes" at bounding box center [760, 491] width 487 height 31
type input "group transport and housing exposure"
click at [976, 548] on div "Back Next" at bounding box center [759, 573] width 553 height 65
click at [970, 558] on button "Next" at bounding box center [949, 574] width 111 height 33
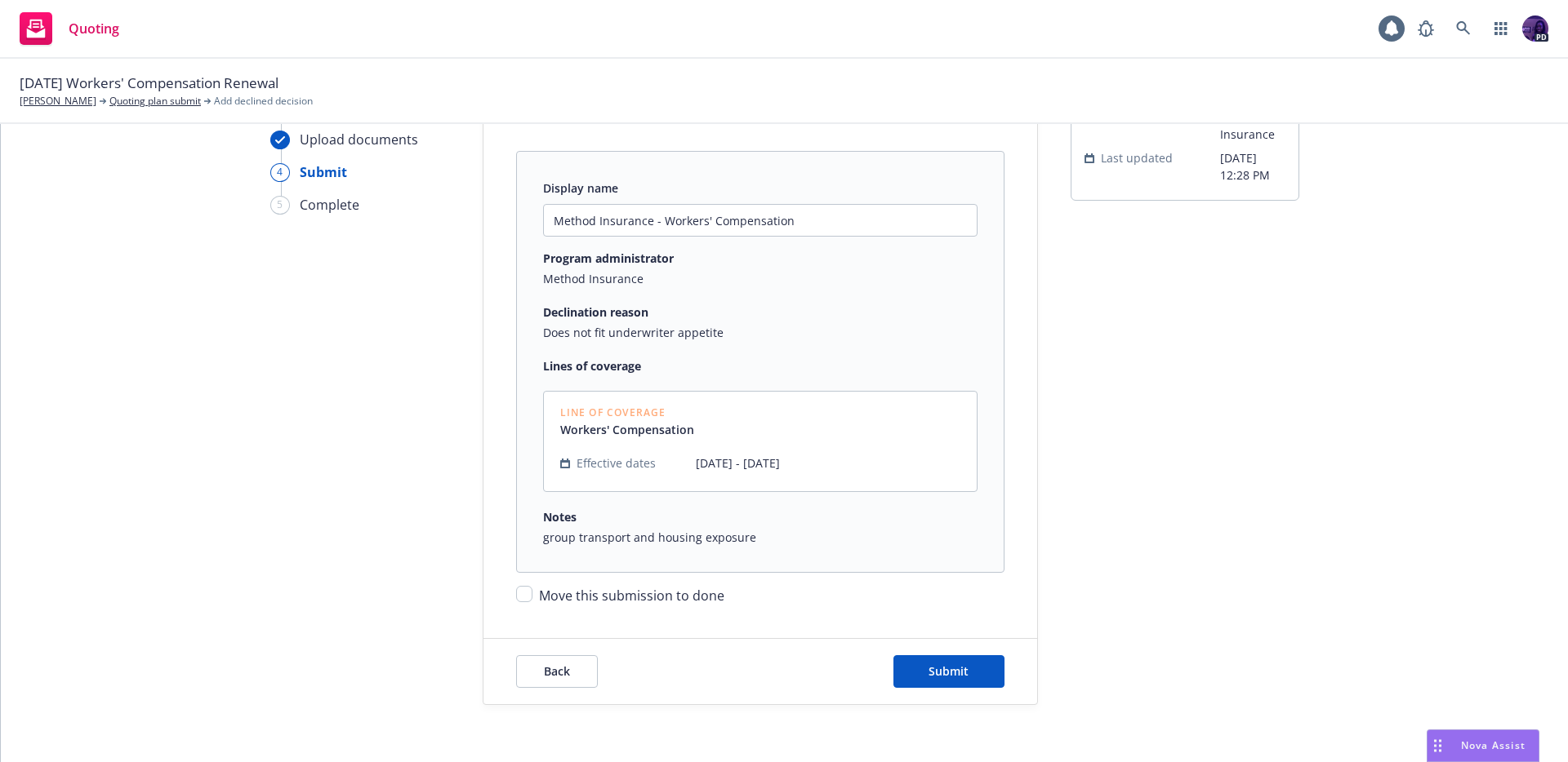
scroll to position [133, 0]
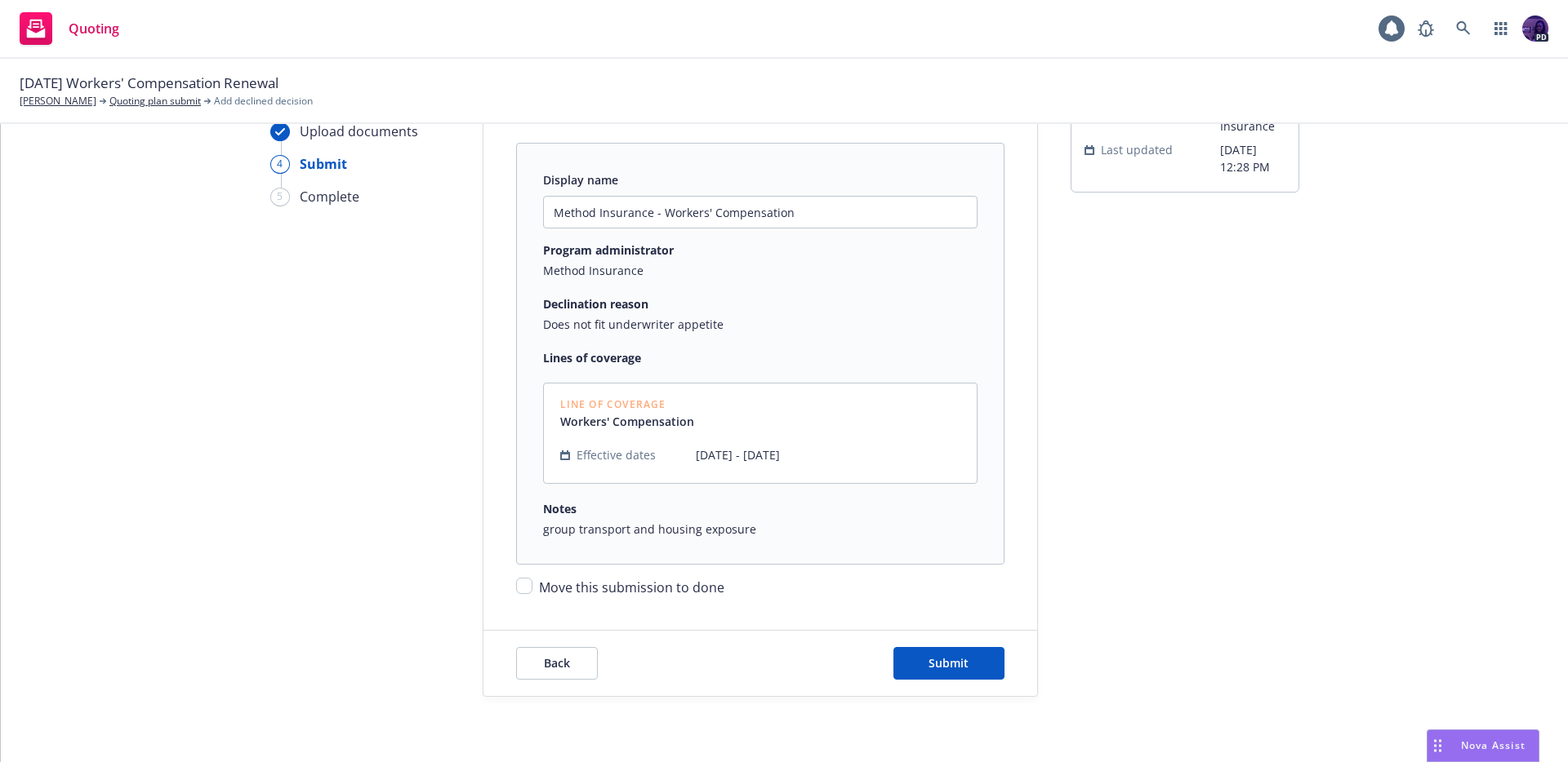
click at [696, 588] on span "Move this submission to done" at bounding box center [632, 587] width 185 height 18
click at [532, 588] on input "Move this submission to done" at bounding box center [524, 585] width 16 height 16
checkbox input "true"
click at [929, 655] on span "Submit" at bounding box center [949, 663] width 40 height 15
